Goal: Task Accomplishment & Management: Use online tool/utility

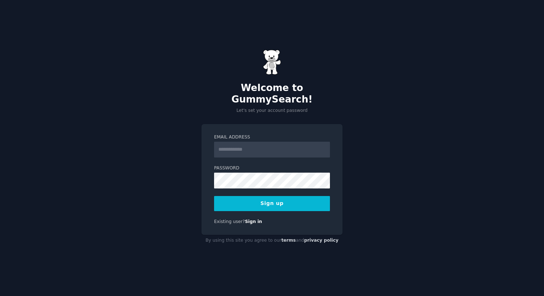
click at [284, 147] on input "Email Address" at bounding box center [272, 150] width 116 height 16
type input "**********"
click at [270, 199] on button "Sign up" at bounding box center [272, 203] width 116 height 15
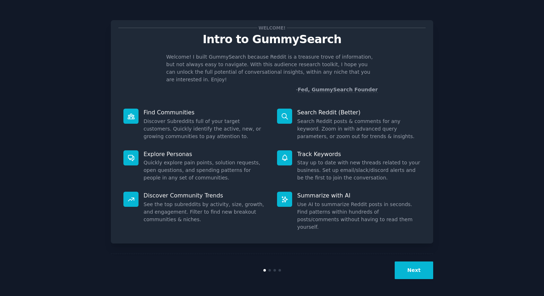
click at [418, 270] on button "Next" at bounding box center [414, 271] width 39 height 18
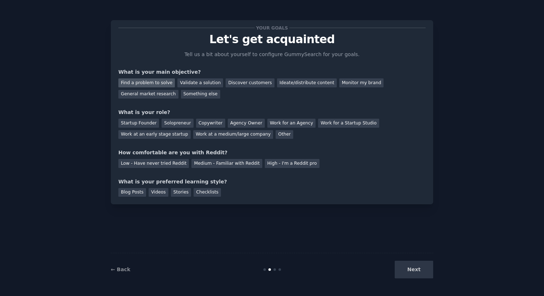
click at [151, 85] on div "Find a problem to solve" at bounding box center [146, 82] width 56 height 9
click at [294, 86] on div "Ideate/distribute content" at bounding box center [307, 82] width 60 height 9
click at [138, 96] on div "General market research" at bounding box center [148, 94] width 60 height 9
click at [327, 78] on div "Find a problem to solve Validate a solution Discover customers Ideate/distribut…" at bounding box center [271, 87] width 307 height 23
click at [301, 81] on div "Ideate/distribute content" at bounding box center [307, 82] width 60 height 9
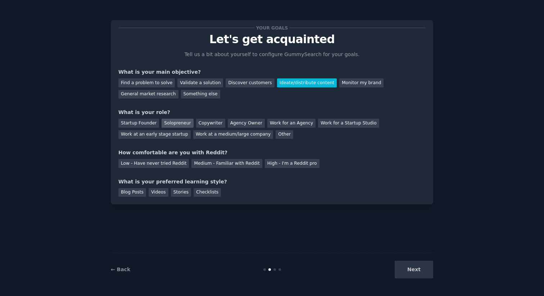
click at [173, 122] on div "Solopreneur" at bounding box center [178, 123] width 32 height 9
click at [213, 163] on div "Medium - Familiar with Reddit" at bounding box center [226, 163] width 71 height 9
click at [214, 193] on div "Checklists" at bounding box center [207, 192] width 27 height 9
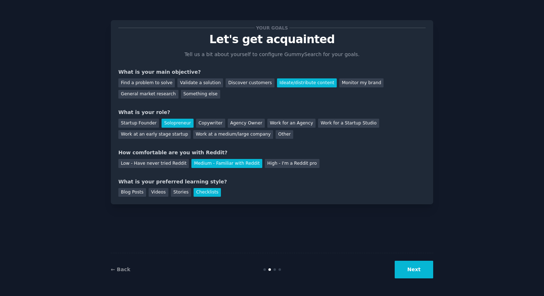
click at [425, 274] on button "Next" at bounding box center [414, 270] width 39 height 18
click at [425, 274] on div "Next" at bounding box center [380, 270] width 108 height 18
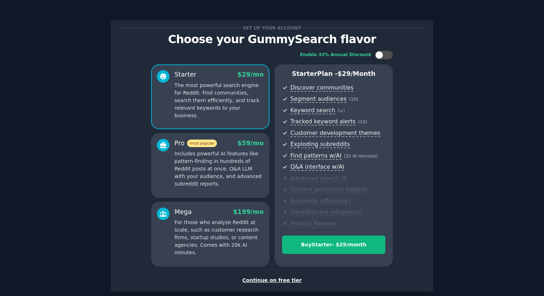
click at [271, 280] on div "Continue on free tier" at bounding box center [271, 281] width 307 height 8
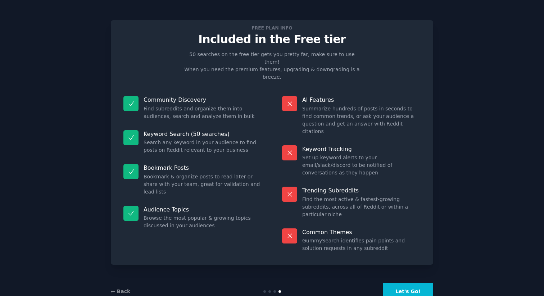
click at [406, 283] on button "Let's Go!" at bounding box center [408, 292] width 50 height 18
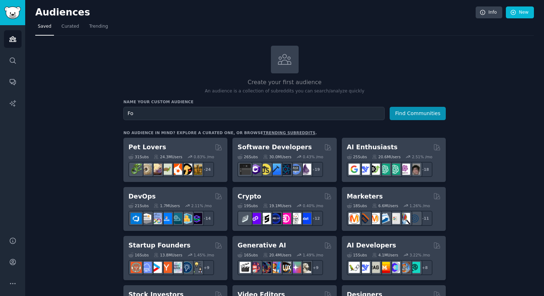
type input "F"
type input "RC Cars"
click at [416, 116] on button "Find Communities" at bounding box center [418, 113] width 56 height 13
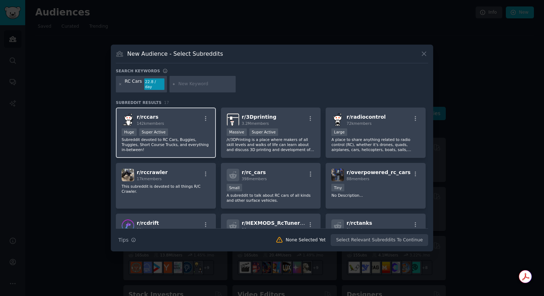
click at [177, 141] on p "Subreddit devoted to RC Cars, Buggies, Truggies, Short Course Trucks, and every…" at bounding box center [166, 144] width 89 height 15
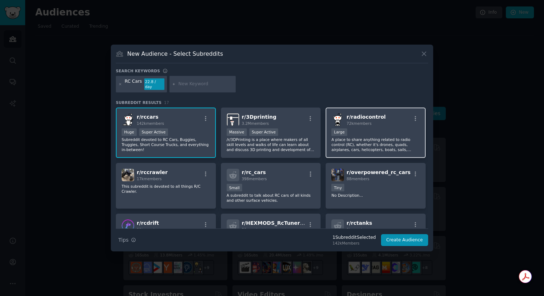
click at [384, 120] on div "r/ radiocontrol 72k members" at bounding box center [375, 119] width 89 height 13
click at [199, 85] on input "text" at bounding box center [205, 84] width 55 height 6
type input "rc racing"
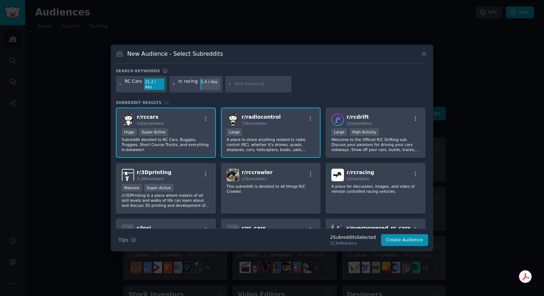
click at [173, 85] on icon at bounding box center [174, 84] width 4 height 4
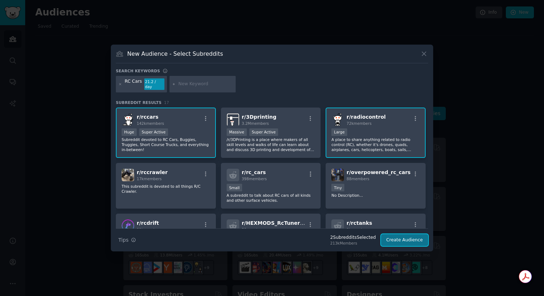
click at [397, 237] on button "Create Audience" at bounding box center [404, 240] width 47 height 12
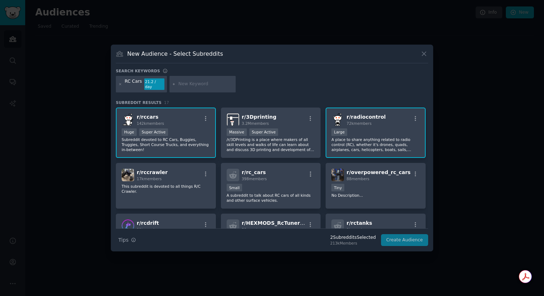
click at [397, 237] on div "Search Tips Tips 2 Subreddit s Selected 213k Members Create Audience" at bounding box center [272, 237] width 312 height 18
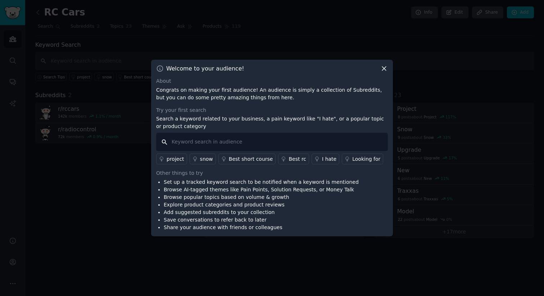
click at [239, 139] on input "text" at bounding box center [272, 142] width 232 height 18
type input "l"
type input "t"
type input "looking for rc track near me"
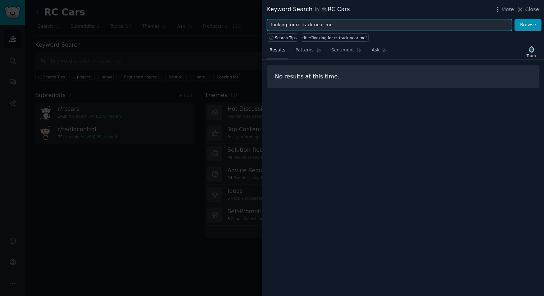
drag, startPoint x: 294, startPoint y: 26, endPoint x: 212, endPoint y: 26, distance: 82.0
click at [212, 26] on div "Keyword Search in RC Cars More Close looking for rc track near me Browse Search…" at bounding box center [272, 148] width 544 height 296
click at [515, 19] on button "Browse" at bounding box center [528, 25] width 27 height 12
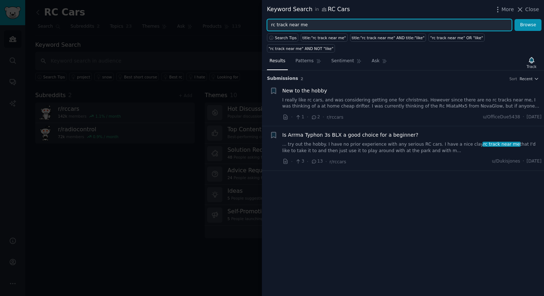
drag, startPoint x: 290, startPoint y: 26, endPoint x: 349, endPoint y: 26, distance: 59.7
click at [349, 26] on input "rc track near me" at bounding box center [389, 25] width 245 height 12
click at [515, 19] on button "Browse" at bounding box center [528, 25] width 27 height 12
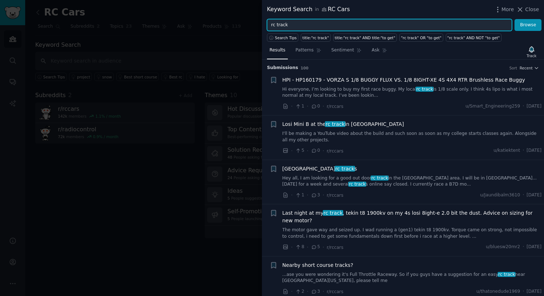
drag, startPoint x: 314, startPoint y: 25, endPoint x: 264, endPoint y: 20, distance: 49.9
click at [264, 20] on div "rc track Browse" at bounding box center [403, 25] width 282 height 12
type input "race"
click at [515, 19] on button "Browse" at bounding box center [528, 25] width 27 height 12
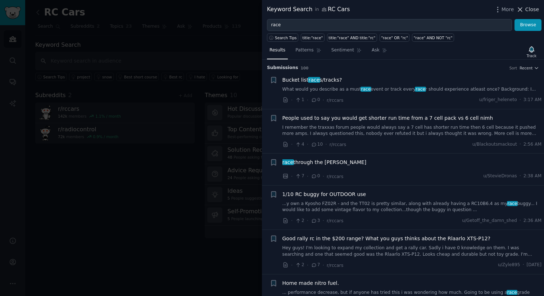
click at [524, 11] on icon at bounding box center [520, 10] width 8 height 8
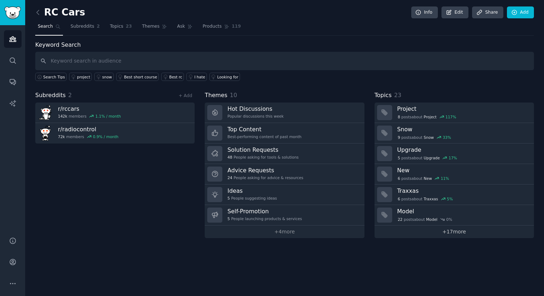
click at [465, 234] on link "+ 17 more" at bounding box center [454, 232] width 159 height 13
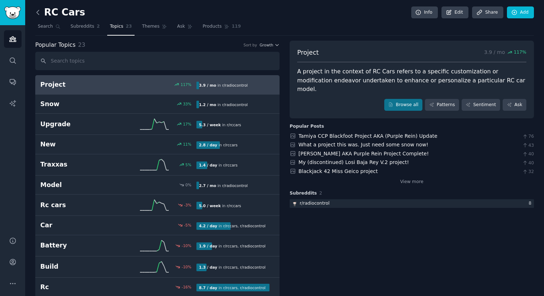
click at [37, 11] on icon at bounding box center [38, 12] width 2 height 4
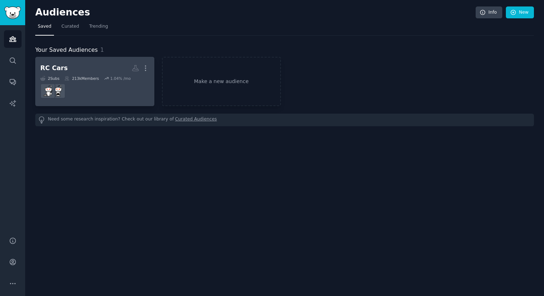
click at [72, 72] on h2 "RC Cars More" at bounding box center [94, 68] width 109 height 13
